Goal: Task Accomplishment & Management: Manage account settings

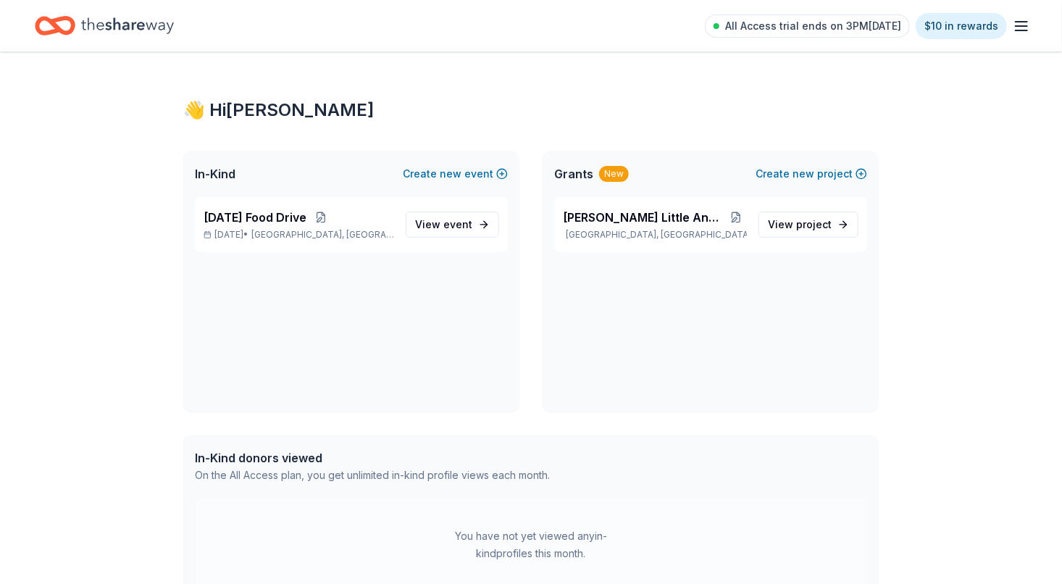
click at [1024, 30] on line "button" at bounding box center [1022, 30] width 12 height 0
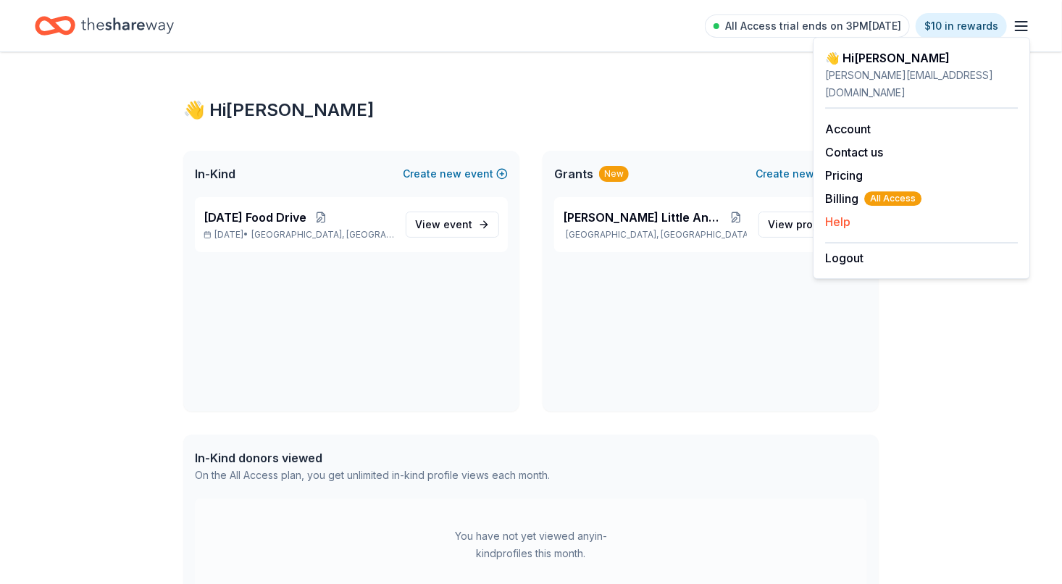
click at [839, 213] on button "Help" at bounding box center [837, 221] width 25 height 17
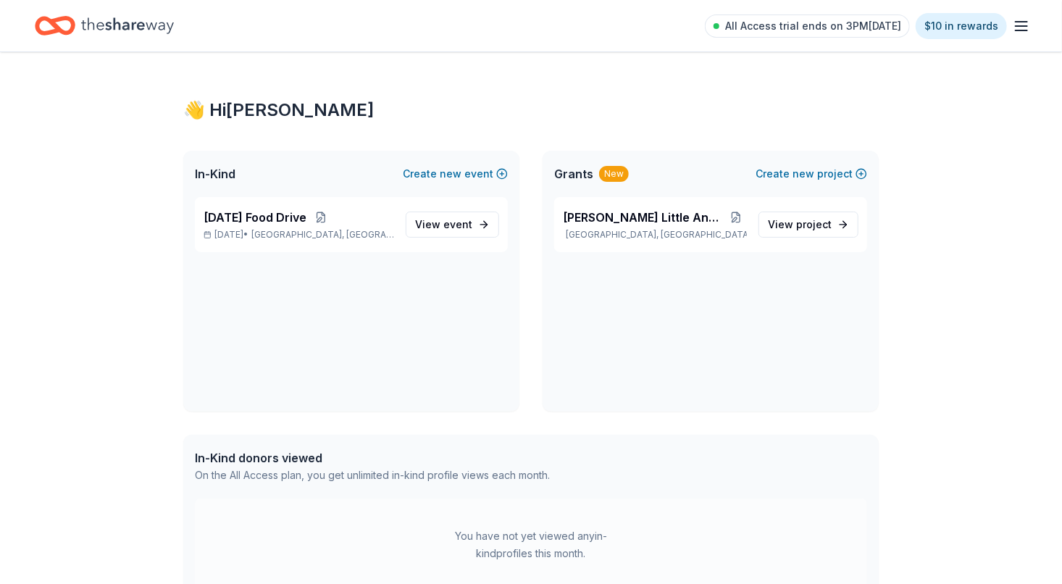
click at [1020, 30] on line "button" at bounding box center [1022, 30] width 12 height 0
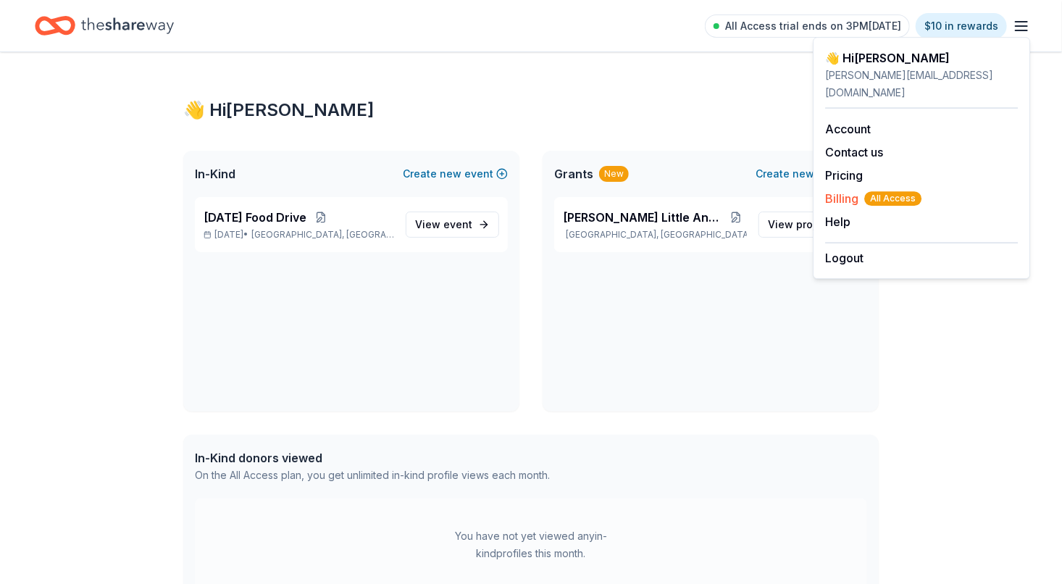
click at [838, 190] on span "Billing All Access" at bounding box center [873, 198] width 96 height 17
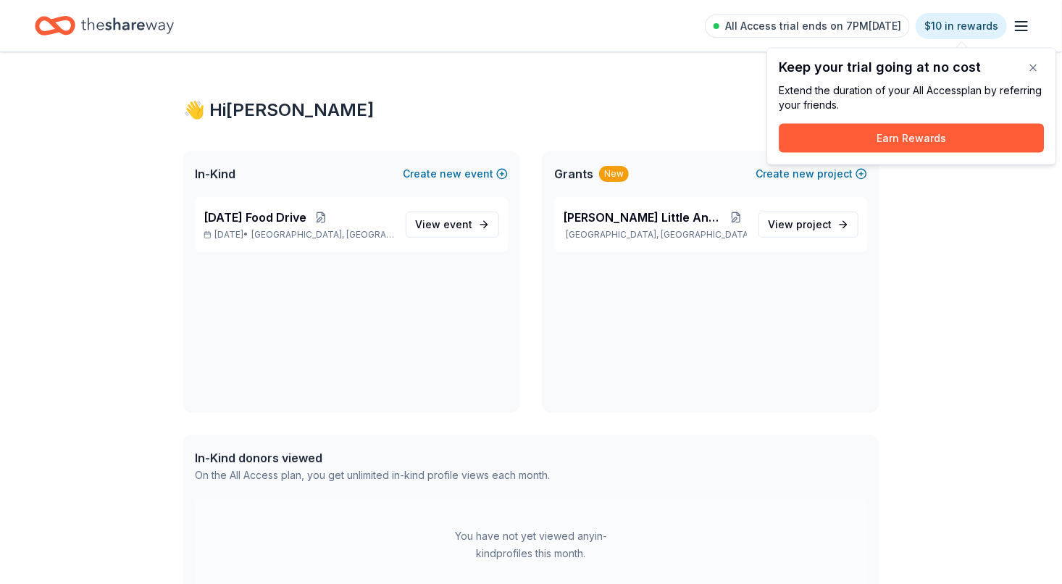
click at [1021, 30] on line "button" at bounding box center [1022, 30] width 12 height 0
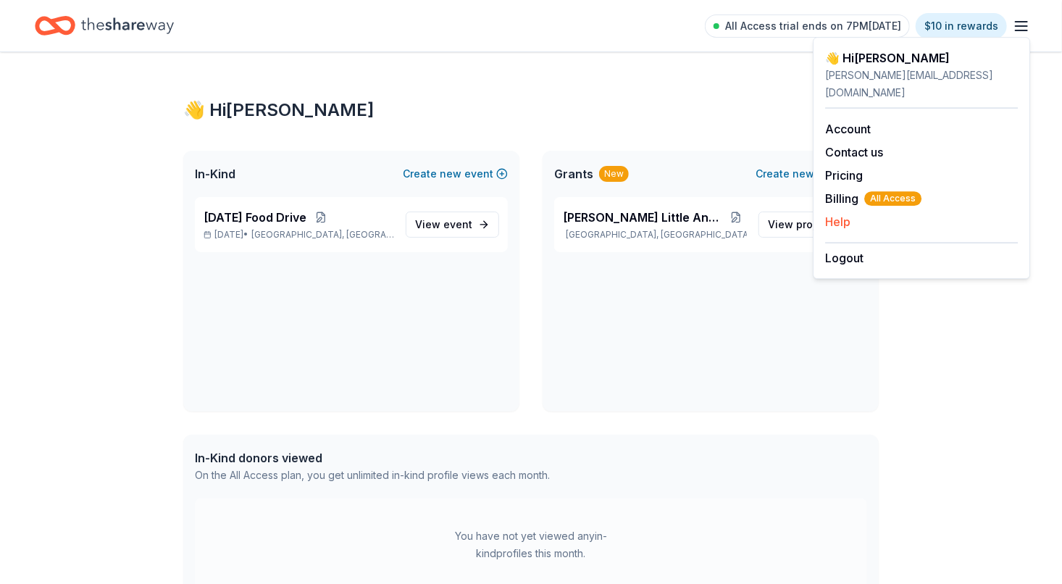
click at [837, 213] on button "Help" at bounding box center [837, 221] width 25 height 17
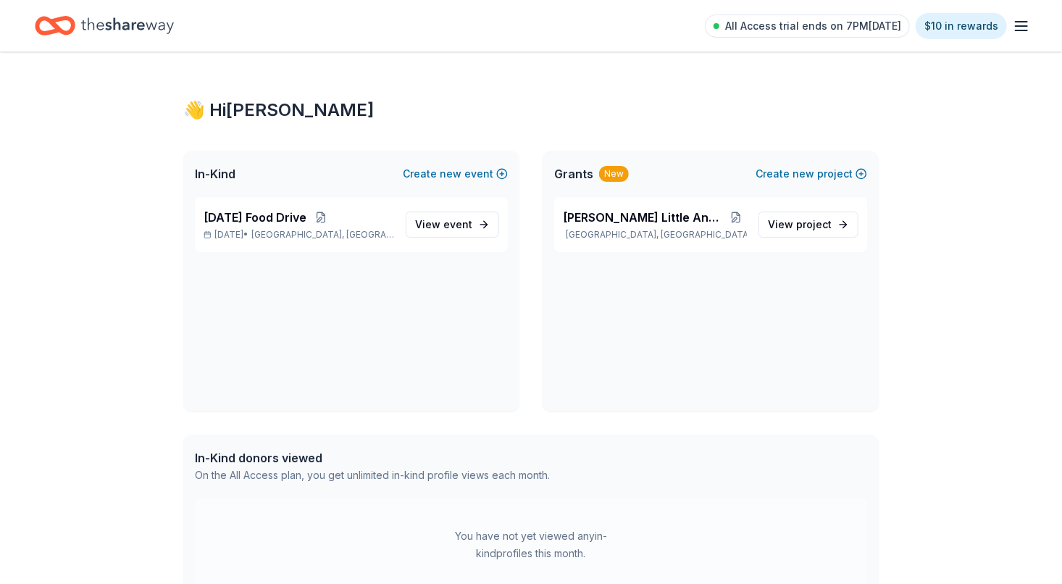
click at [1023, 28] on icon "button" at bounding box center [1021, 25] width 17 height 17
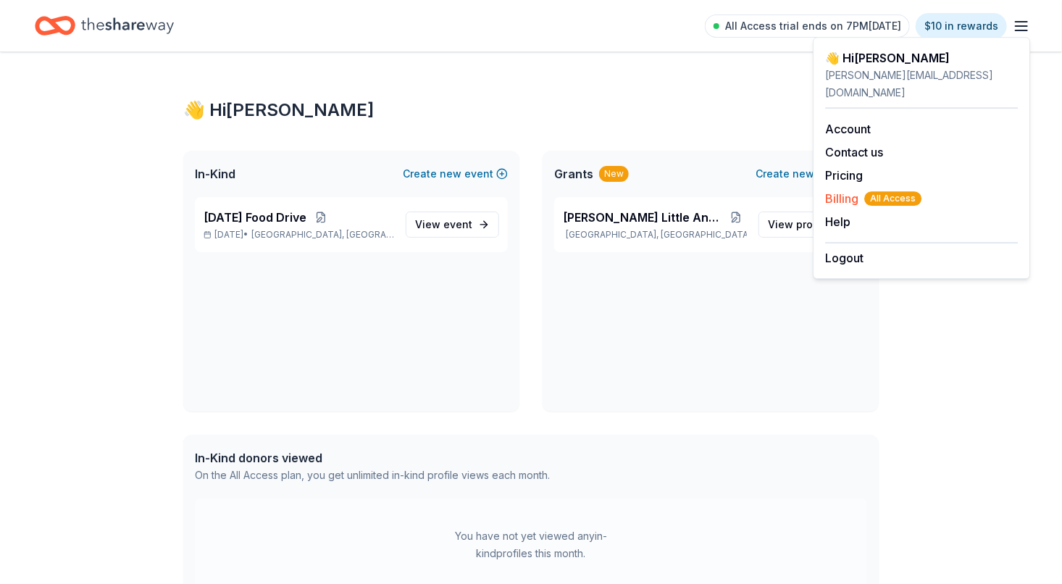
click at [834, 190] on span "Billing All Access" at bounding box center [873, 198] width 96 height 17
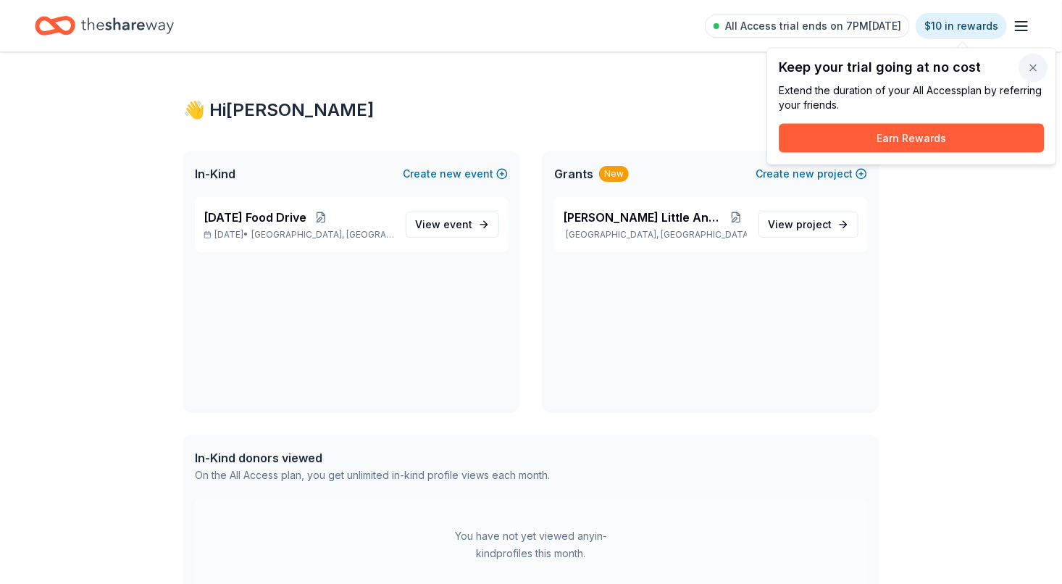
click at [1029, 72] on button "button" at bounding box center [1033, 68] width 29 height 29
click at [1027, 83] on button "button" at bounding box center [1033, 68] width 29 height 29
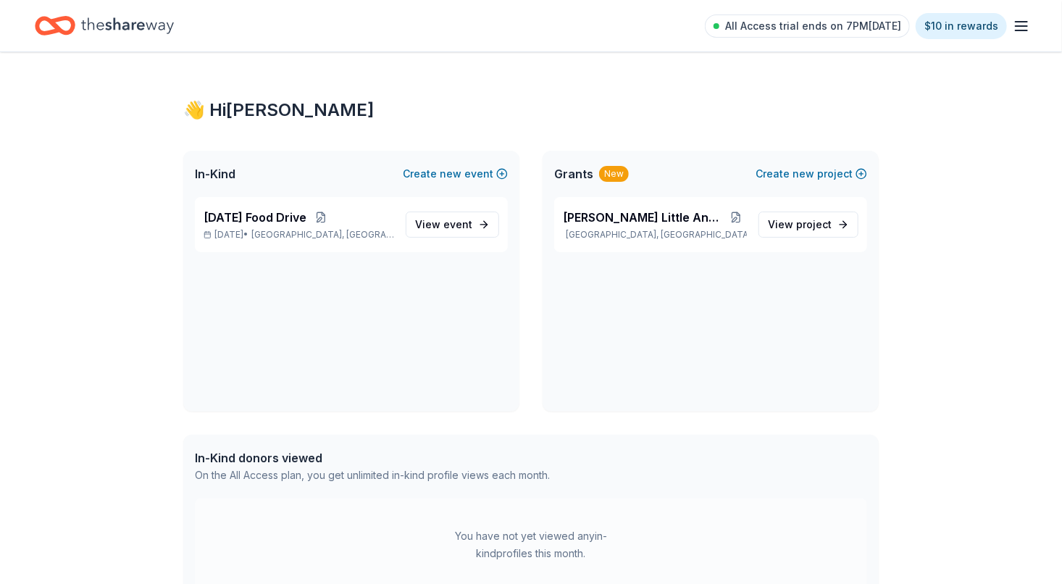
click at [1025, 30] on line "button" at bounding box center [1022, 30] width 12 height 0
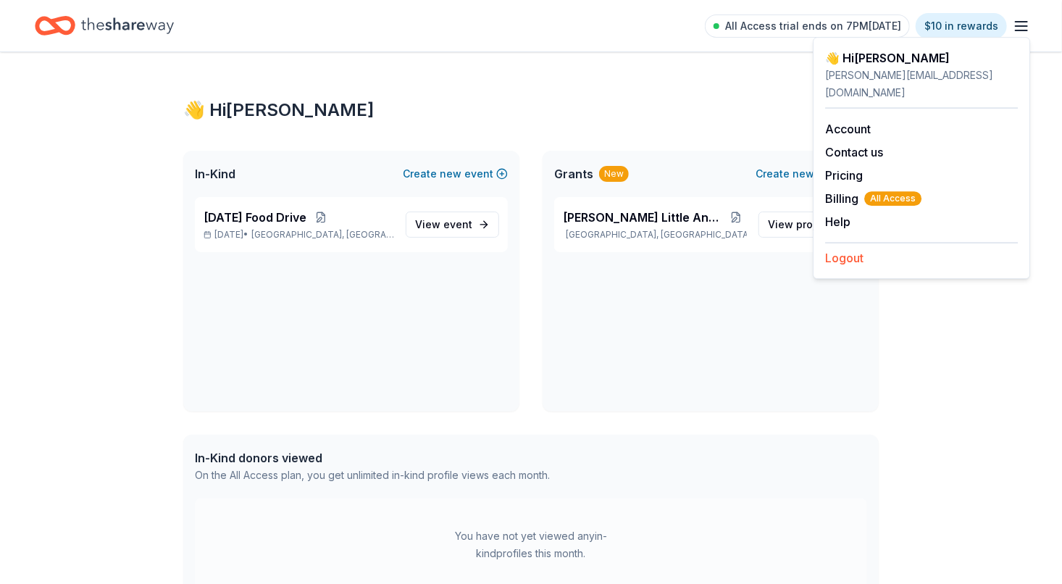
click at [845, 249] on button "Logout" at bounding box center [844, 257] width 38 height 17
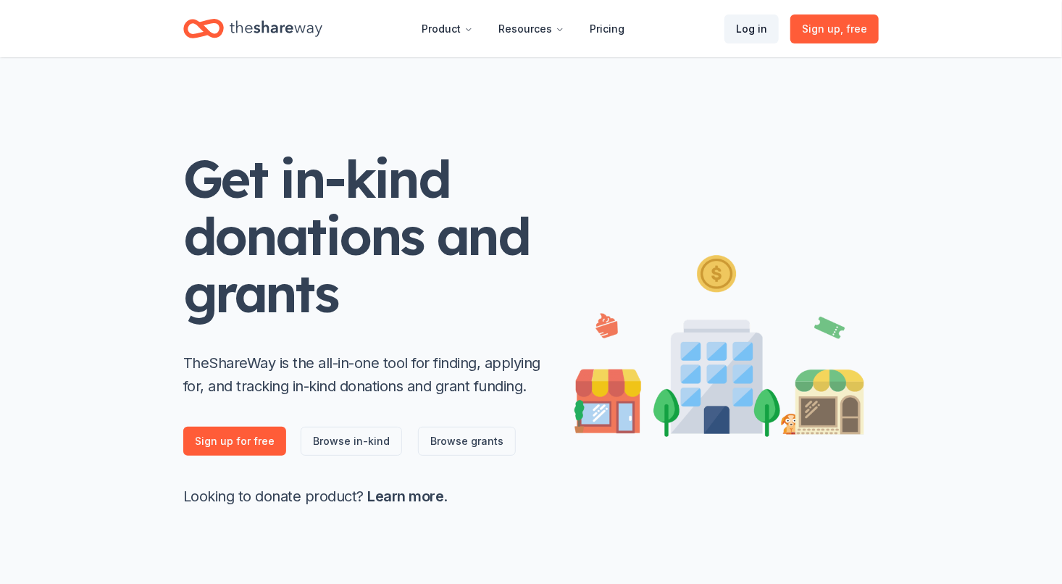
click at [758, 26] on link "Log in" at bounding box center [751, 28] width 54 height 29
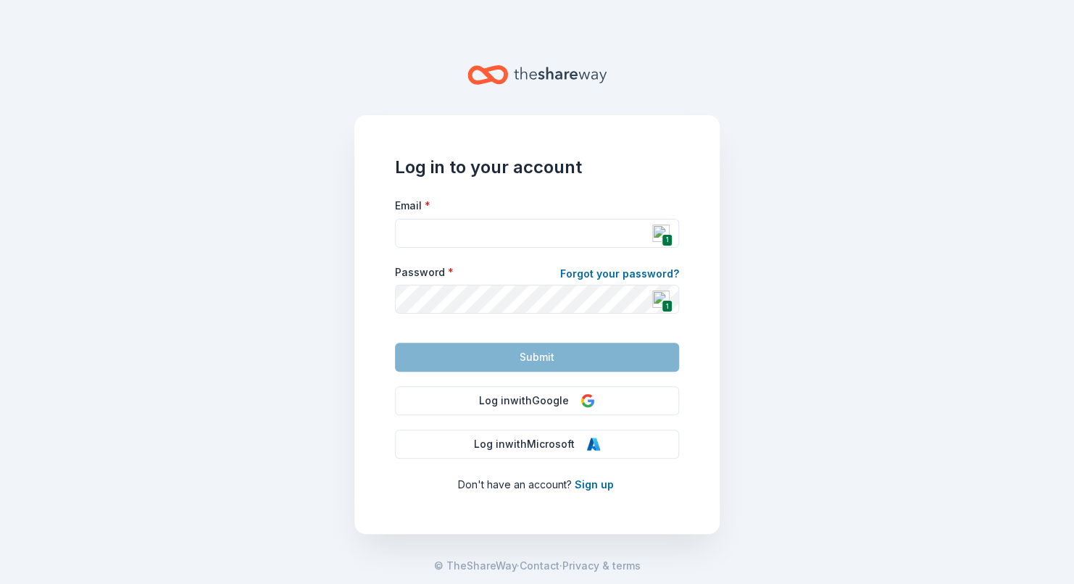
click at [666, 244] on span "1" at bounding box center [666, 240] width 11 height 12
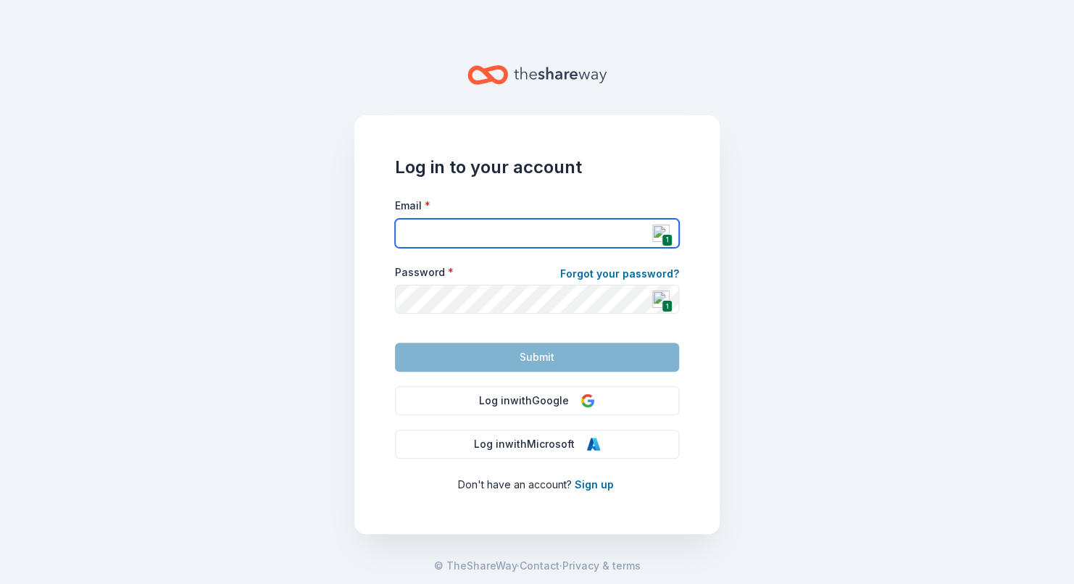
type input "wilcoxlittleangels@wilcoxffh.com"
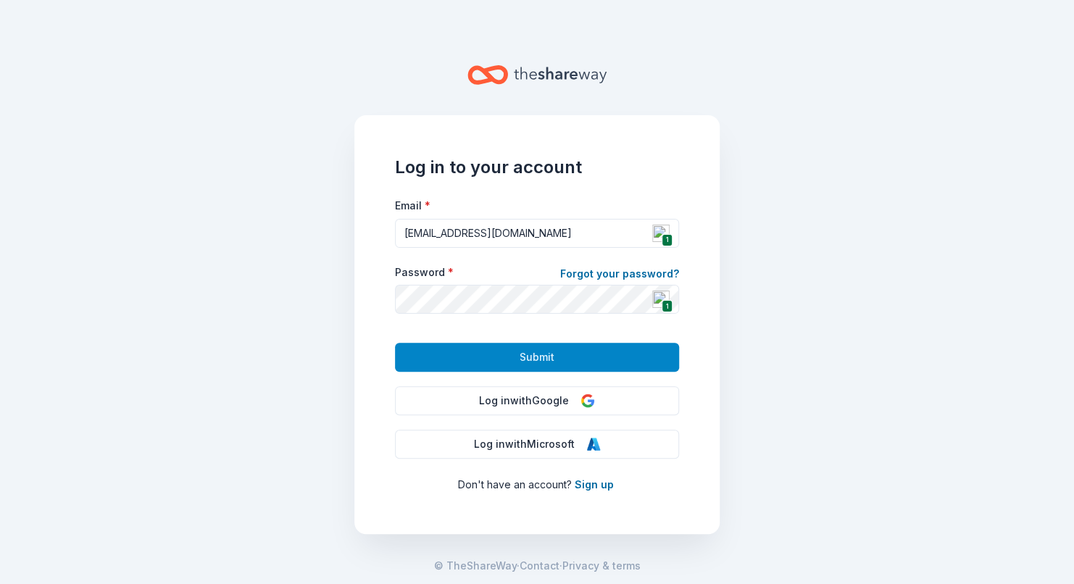
click at [588, 355] on button "Submit" at bounding box center [537, 357] width 284 height 29
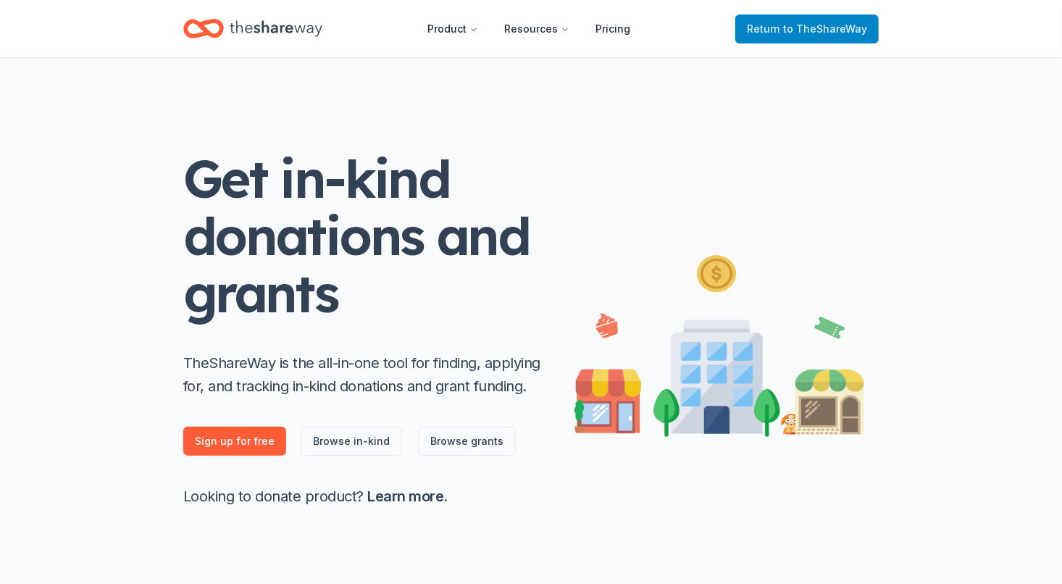
click at [798, 30] on span "to TheShareWay" at bounding box center [825, 28] width 84 height 12
